Goal: Task Accomplishment & Management: Use online tool/utility

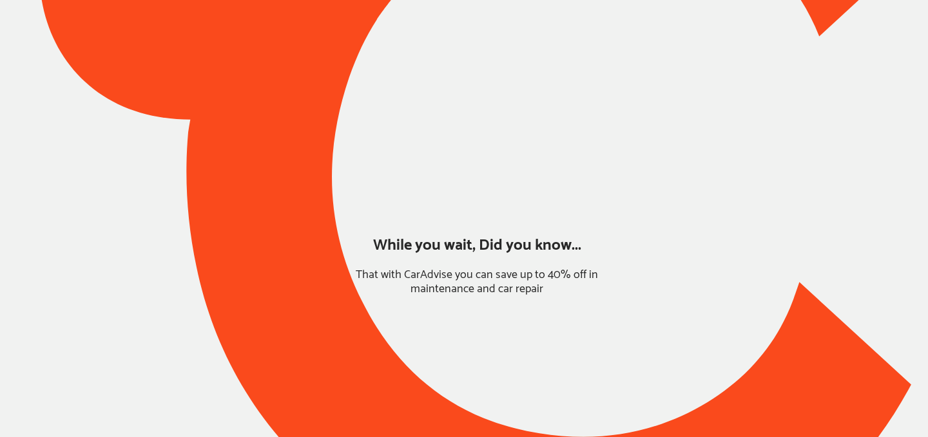
type input "*****"
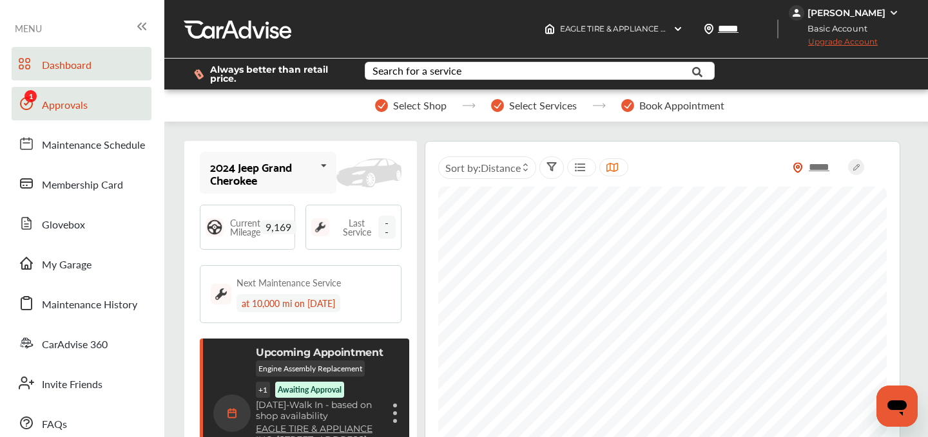
click at [62, 100] on span "Approvals" at bounding box center [65, 105] width 46 height 17
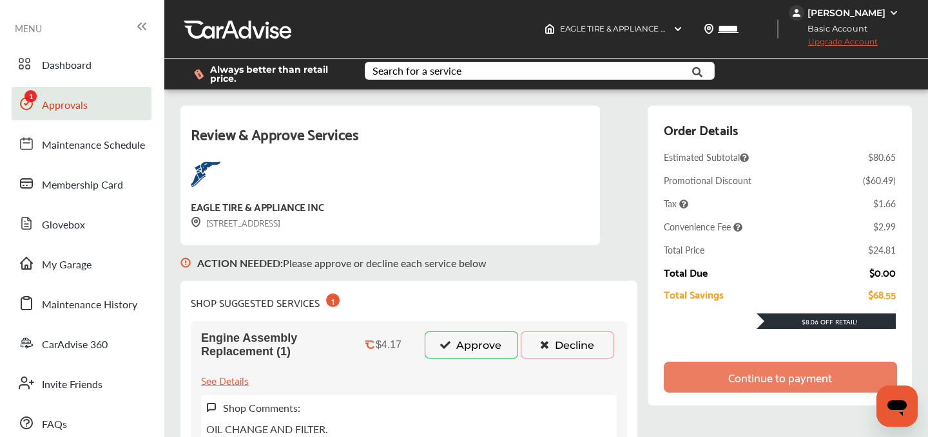
click at [476, 347] on button "Approve" at bounding box center [470, 345] width 93 height 27
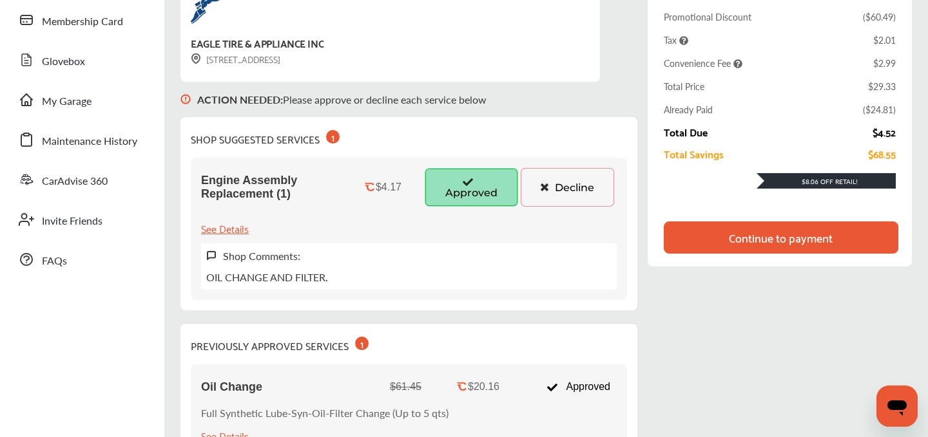
scroll to position [171, 0]
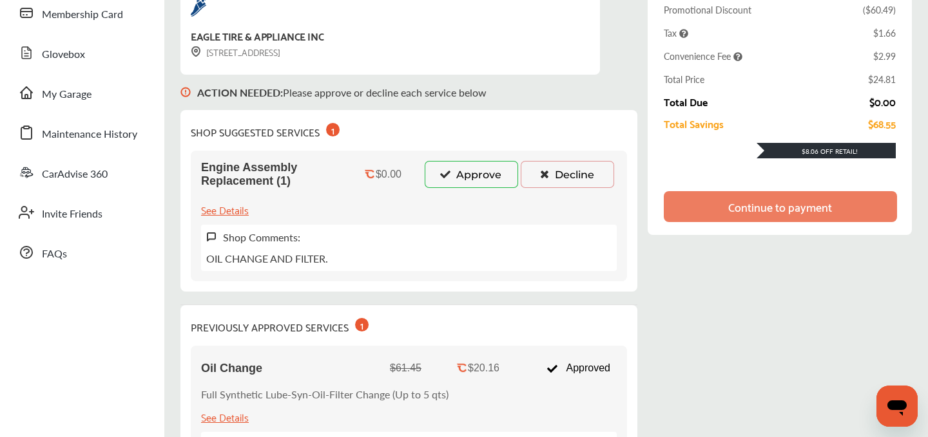
click at [769, 204] on div "Continue to payment" at bounding box center [780, 206] width 104 height 13
click at [748, 211] on div "Continue to payment" at bounding box center [780, 206] width 104 height 13
click at [464, 168] on button "Approve" at bounding box center [470, 174] width 93 height 27
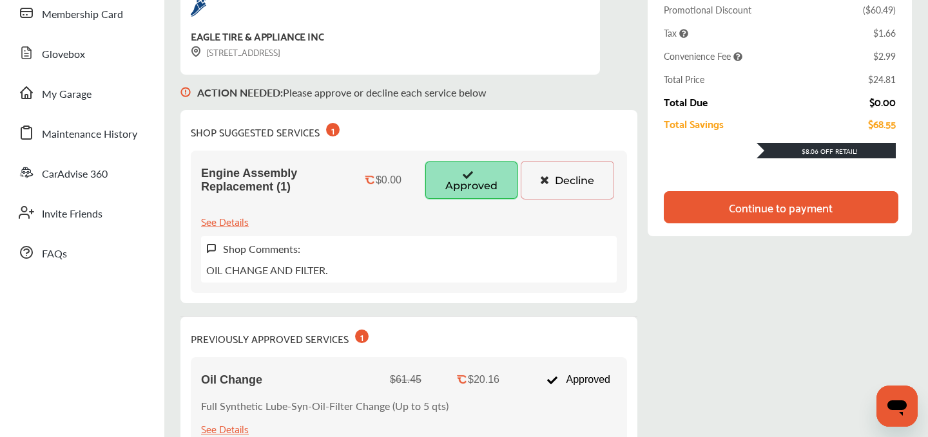
click at [769, 203] on div "Continue to payment" at bounding box center [781, 207] width 104 height 13
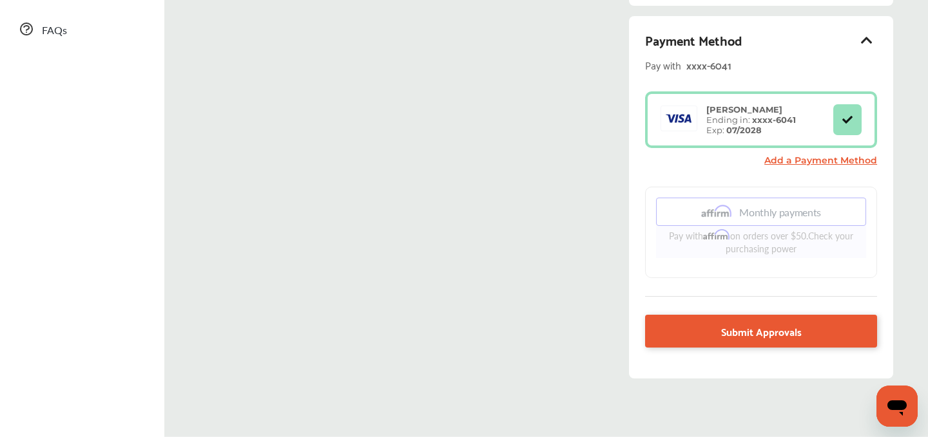
scroll to position [437, 0]
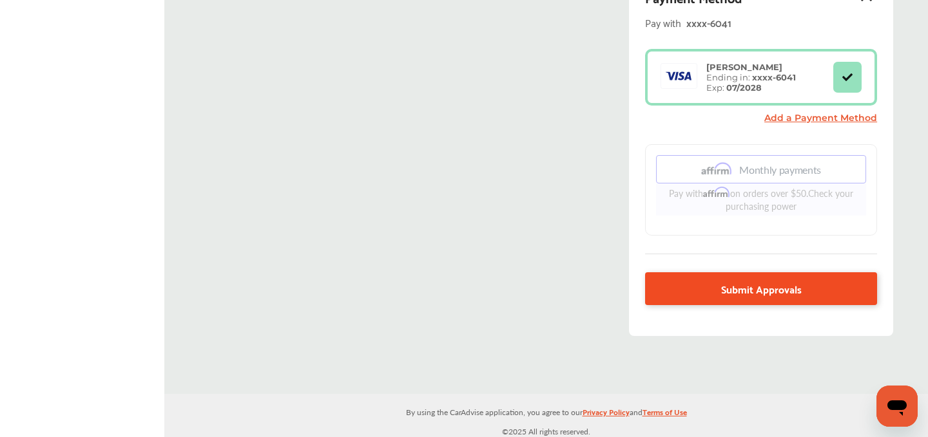
click at [794, 280] on span "Submit Approvals" at bounding box center [761, 288] width 81 height 17
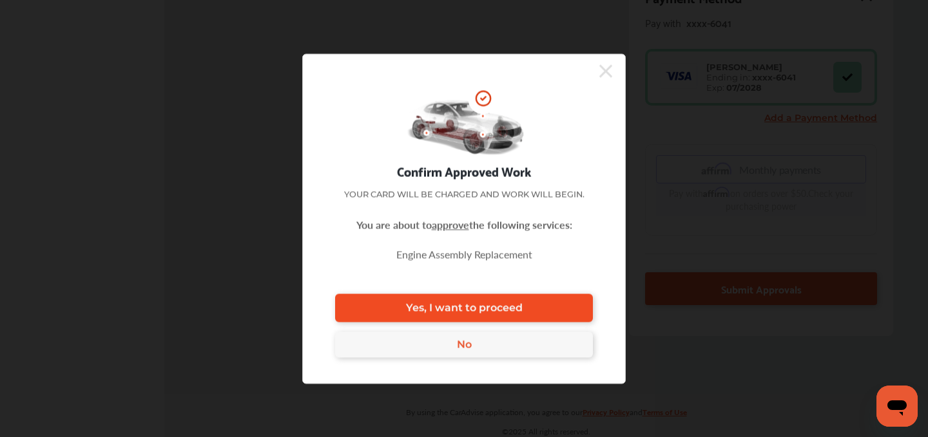
click at [555, 304] on link "Yes, I want to proceed" at bounding box center [464, 308] width 258 height 28
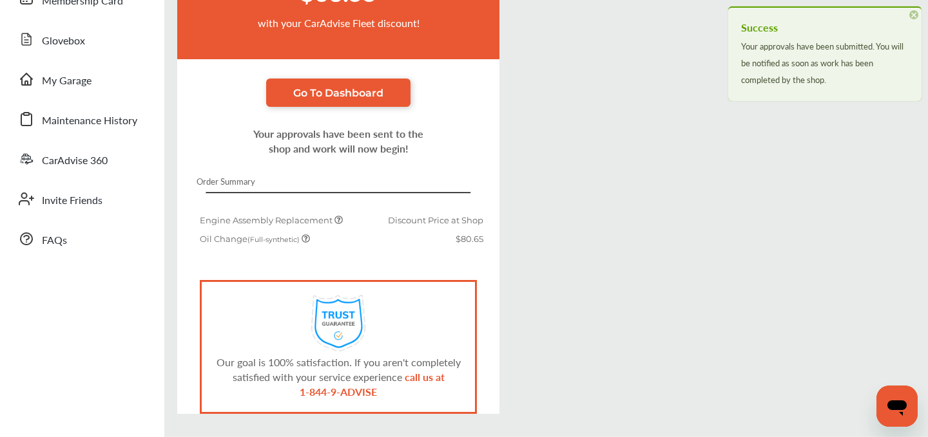
scroll to position [229, 0]
